Goal: Use online tool/utility

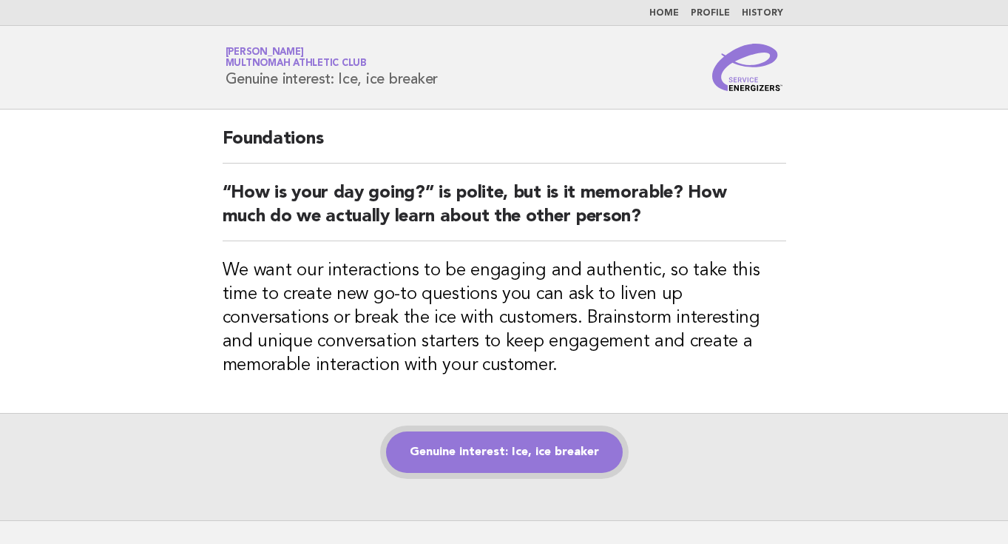
click at [516, 461] on link "Genuine interest: Ice, ice breaker" at bounding box center [504, 451] width 237 height 41
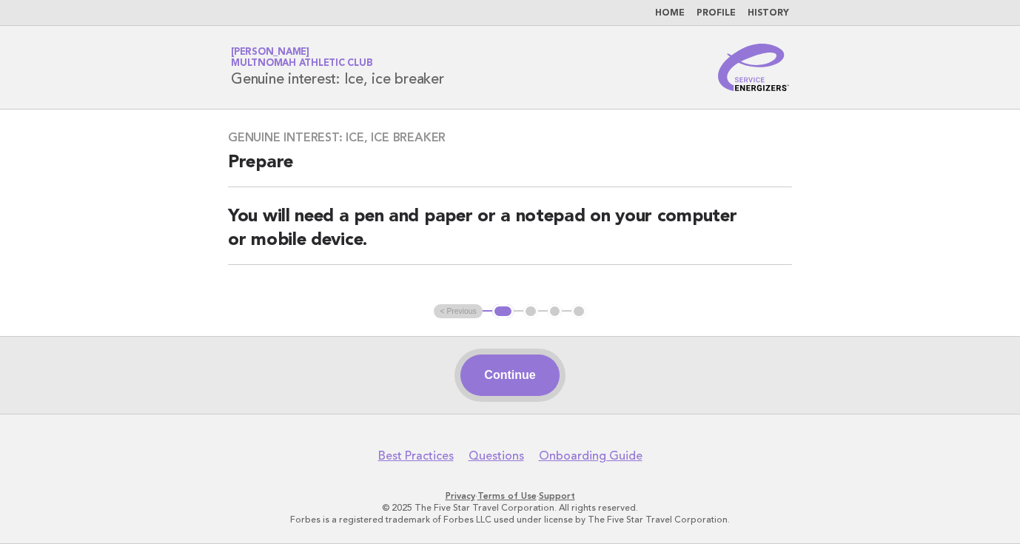
click at [522, 373] on button "Continue" at bounding box center [509, 374] width 98 height 41
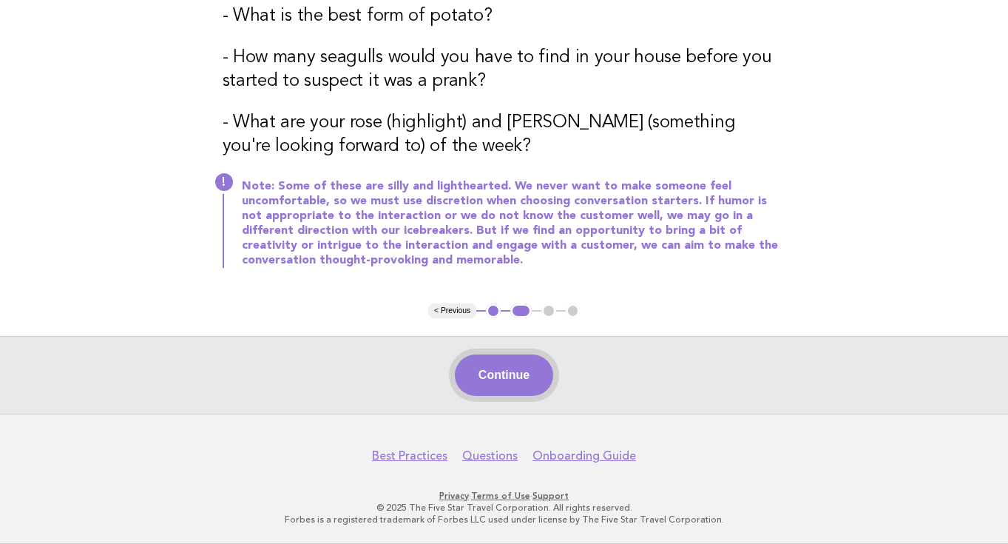
click at [528, 380] on button "Continue" at bounding box center [504, 374] width 98 height 41
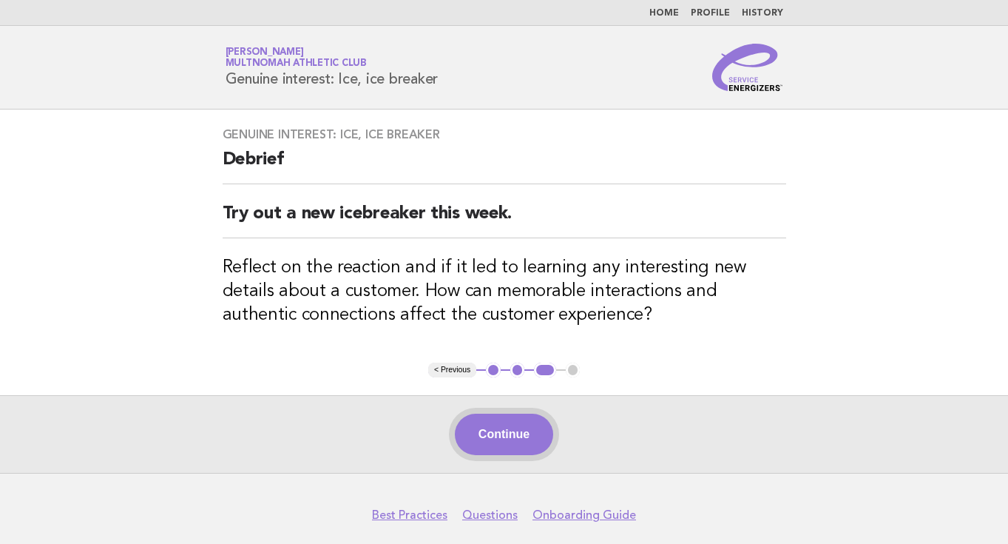
click at [509, 425] on button "Continue" at bounding box center [504, 434] width 98 height 41
